Goal: Transaction & Acquisition: Purchase product/service

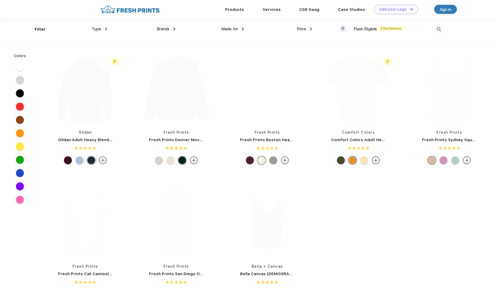
scroll to position [0, 0]
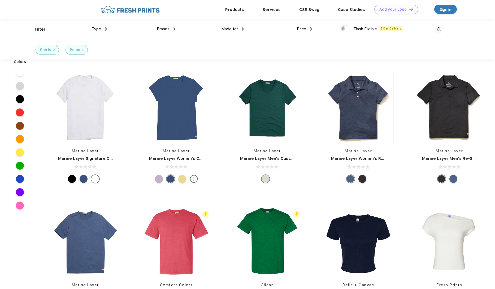
click at [228, 30] on span "Made for" at bounding box center [229, 29] width 17 height 5
click at [244, 29] on div "Price $ $$ $$$" at bounding box center [278, 30] width 68 height 22
click at [235, 10] on link "Products" at bounding box center [234, 9] width 19 height 5
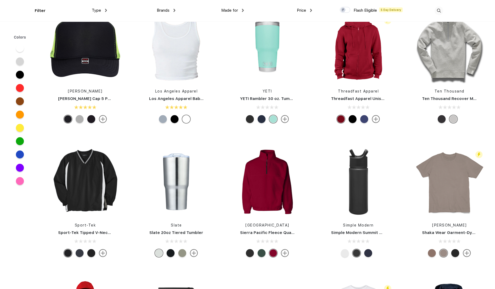
scroll to position [5645, 0]
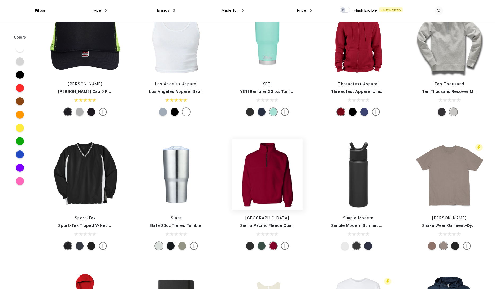
click at [268, 181] on img at bounding box center [267, 174] width 71 height 71
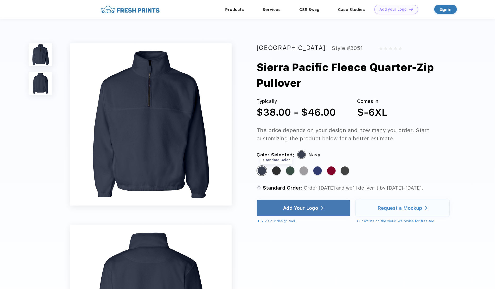
click at [277, 166] on div "Standard Color" at bounding box center [276, 170] width 8 height 8
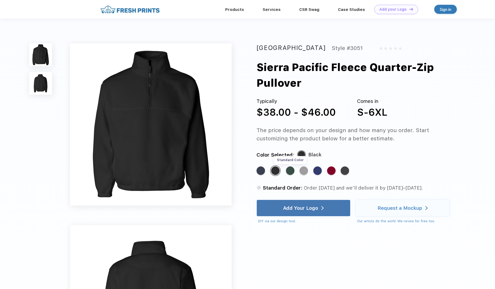
click at [291, 166] on div "Standard Color" at bounding box center [290, 170] width 8 height 8
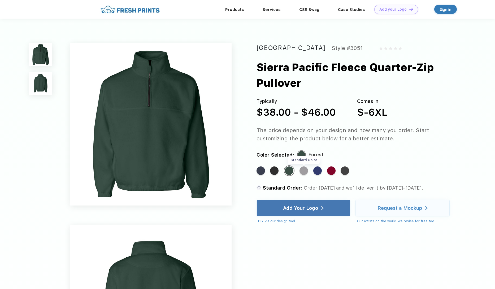
click at [307, 166] on div "Standard Color" at bounding box center [304, 170] width 8 height 8
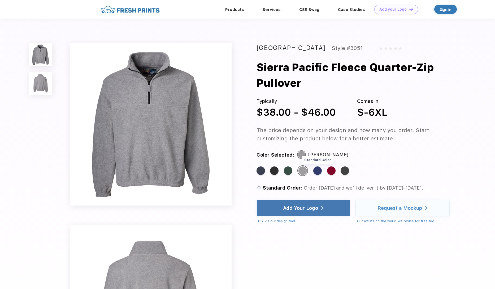
click at [320, 166] on div "Standard Color" at bounding box center [318, 170] width 8 height 8
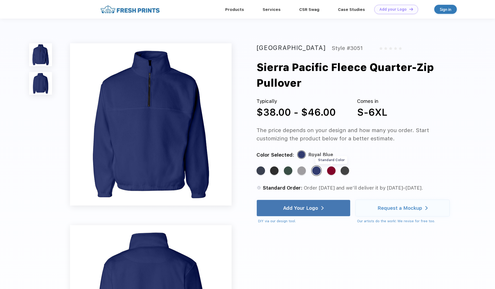
click at [332, 166] on div "Standard Color" at bounding box center [331, 170] width 8 height 8
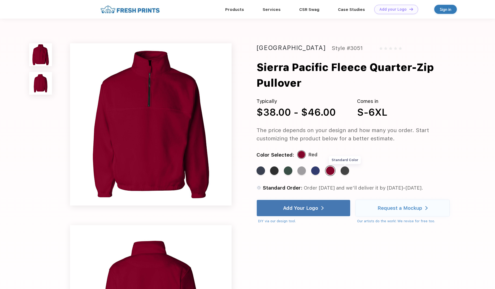
click at [345, 166] on div "Standard Color" at bounding box center [345, 170] width 8 height 8
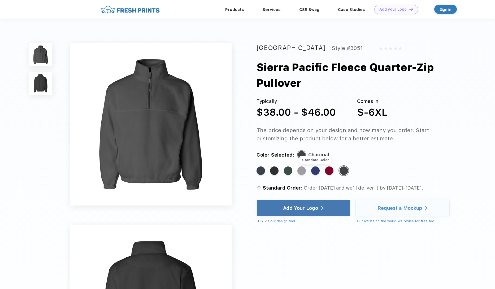
click at [316, 166] on div "Standard Color" at bounding box center [315, 170] width 8 height 8
